Goal: Information Seeking & Learning: Understand process/instructions

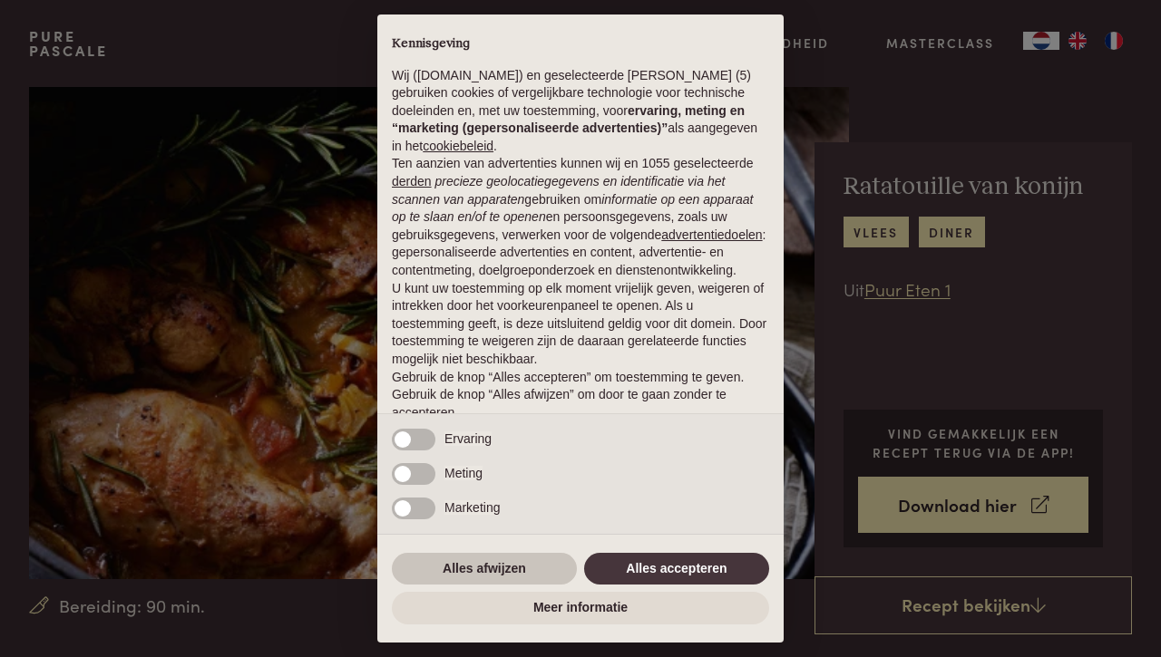
click at [434, 569] on button "Alles afwijzen" at bounding box center [484, 569] width 185 height 33
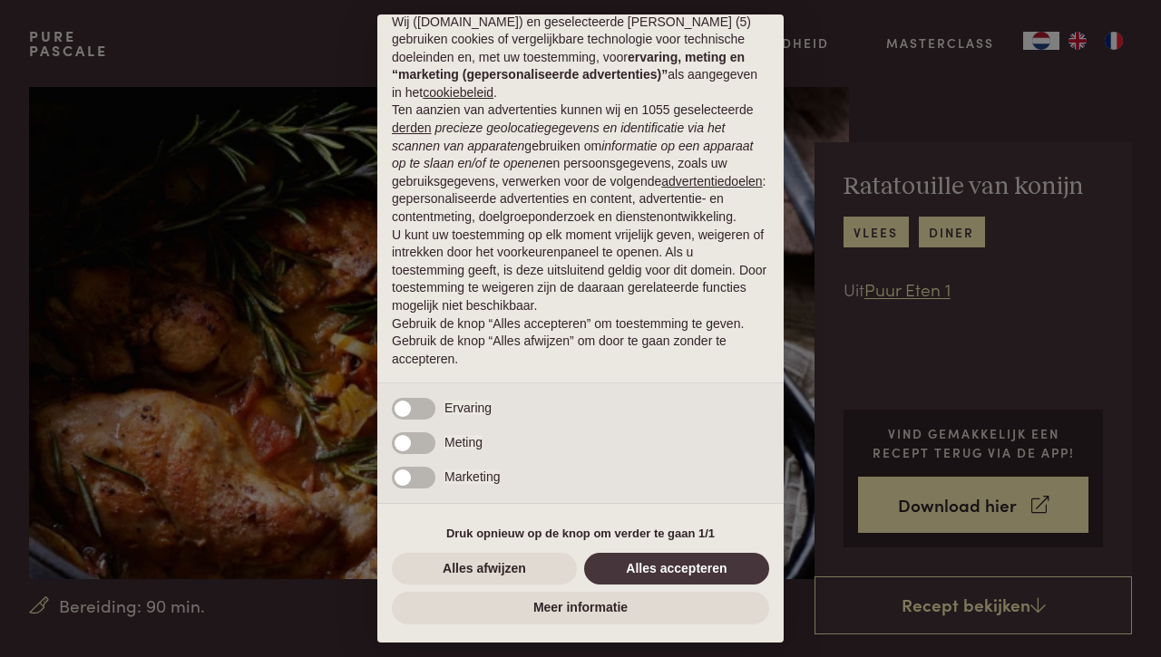
click at [456, 574] on button "Alles afwijzen" at bounding box center [484, 569] width 185 height 33
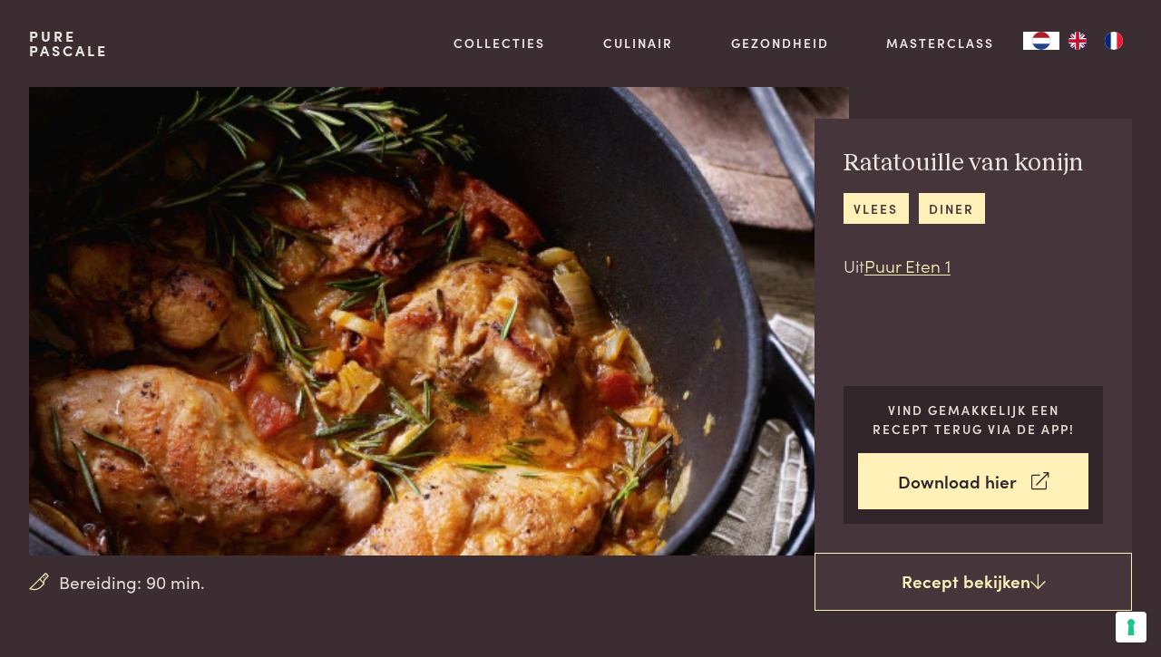
scroll to position [27, 0]
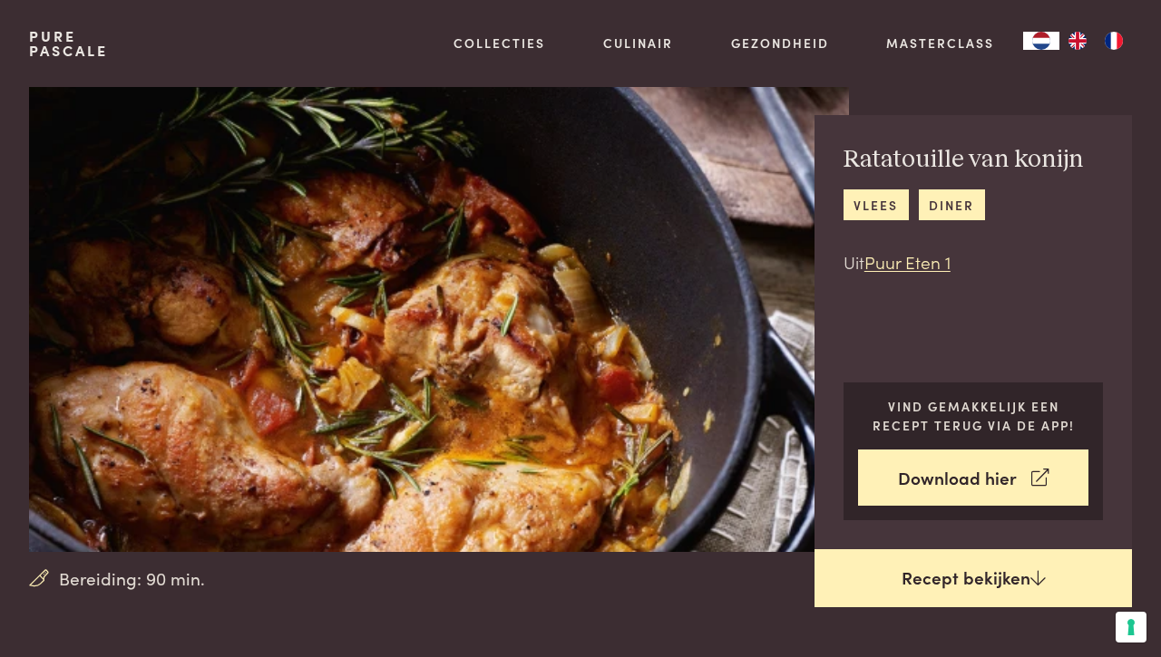
click at [905, 588] on link "Recept bekijken" at bounding box center [972, 579] width 317 height 58
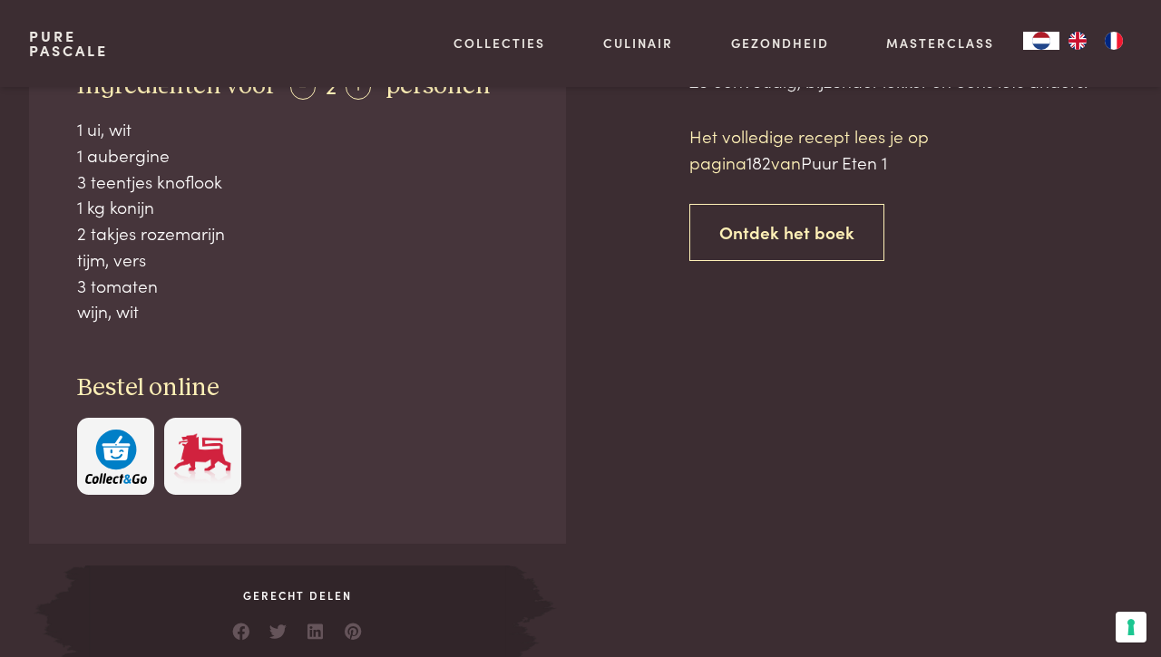
scroll to position [729, 0]
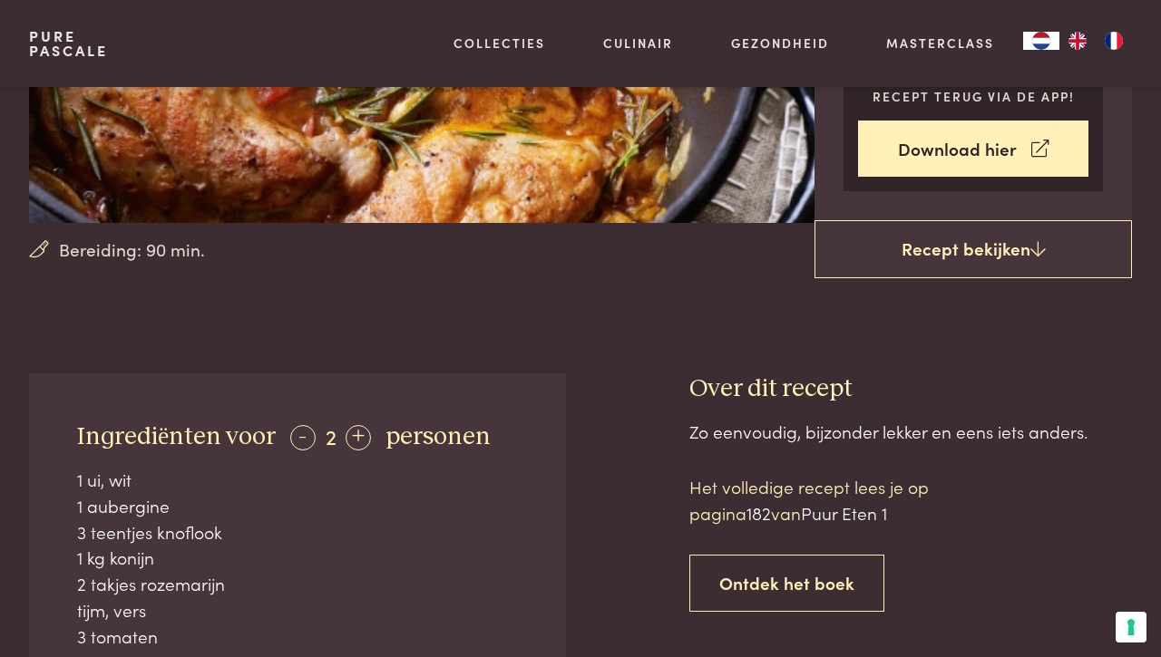
scroll to position [362, 0]
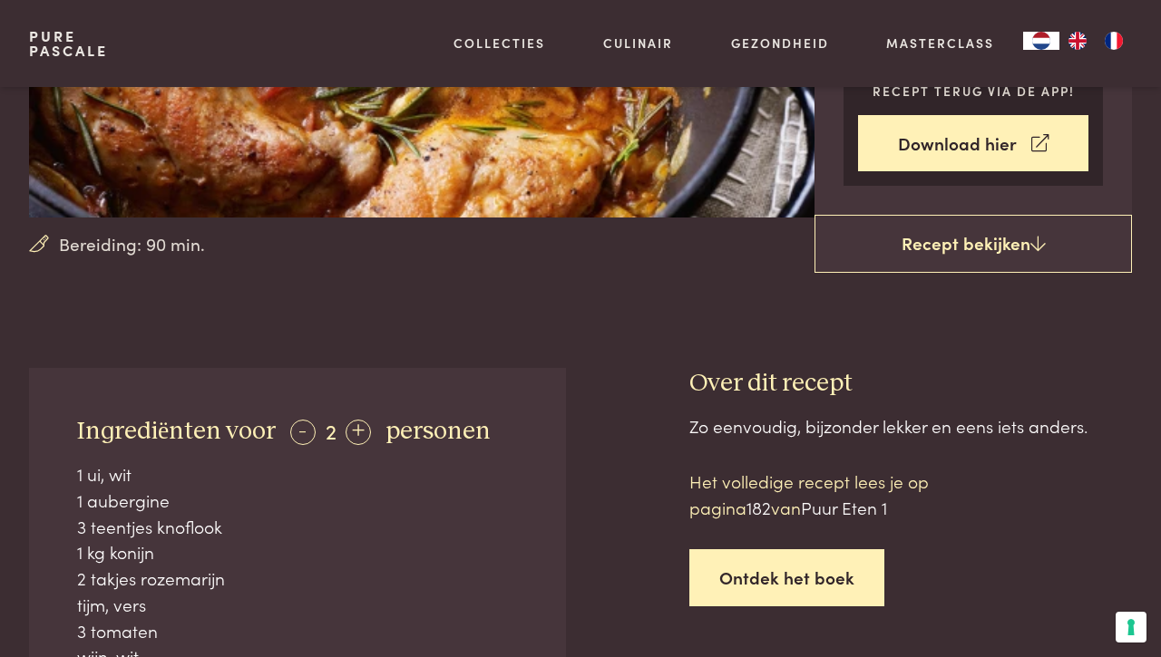
click at [835, 579] on link "Ontdek het boek" at bounding box center [786, 578] width 195 height 57
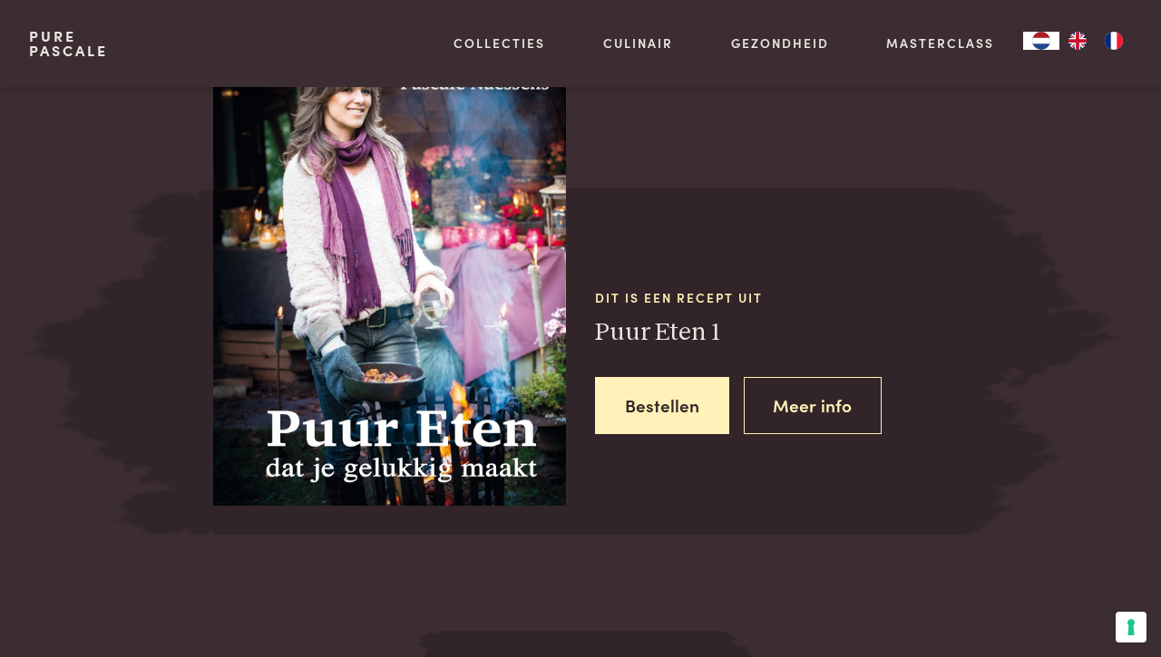
scroll to position [1561, 0]
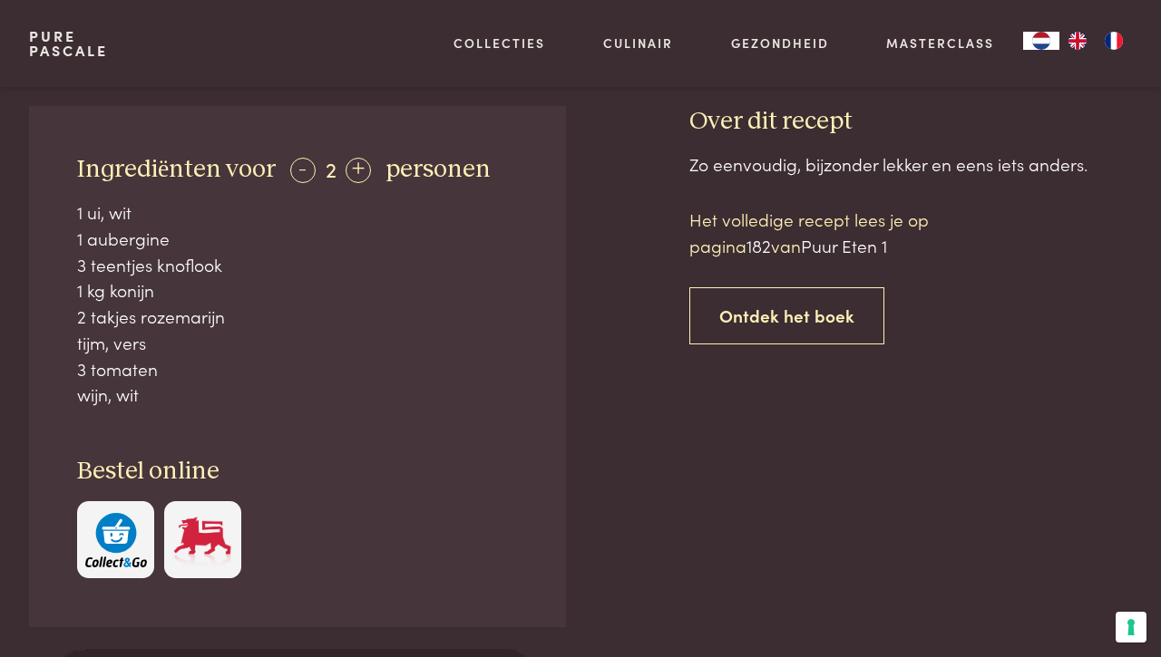
scroll to position [624, 0]
click at [825, 254] on span "Puur Eten 1" at bounding box center [844, 245] width 86 height 24
click at [764, 247] on span "182" at bounding box center [758, 245] width 24 height 24
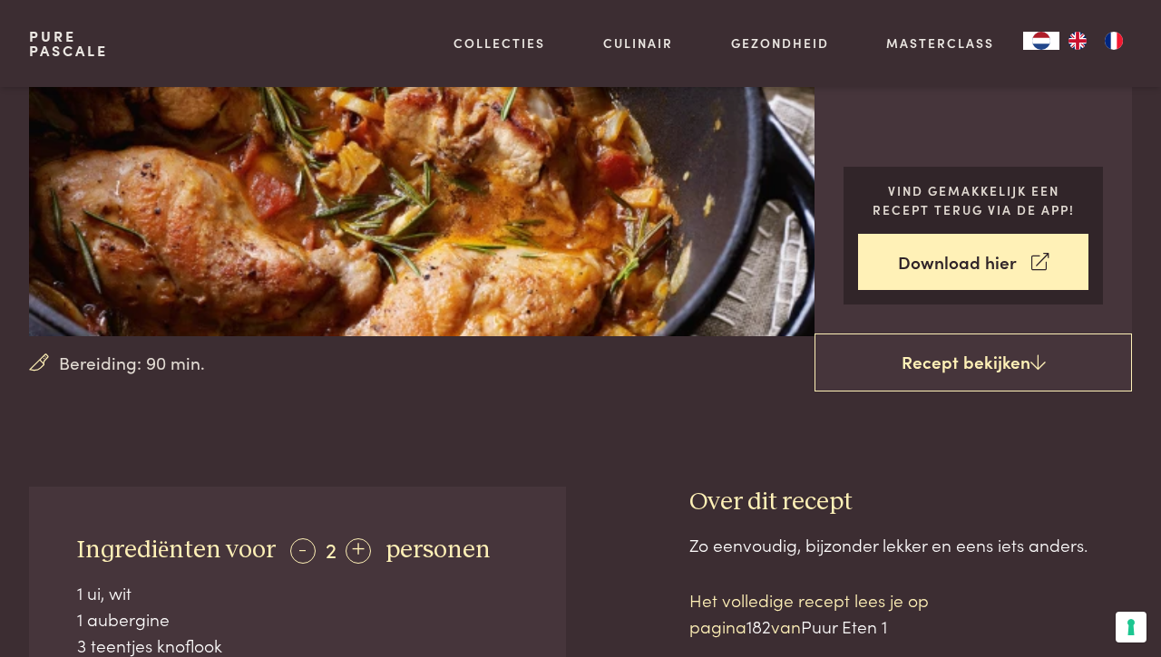
scroll to position [240, 0]
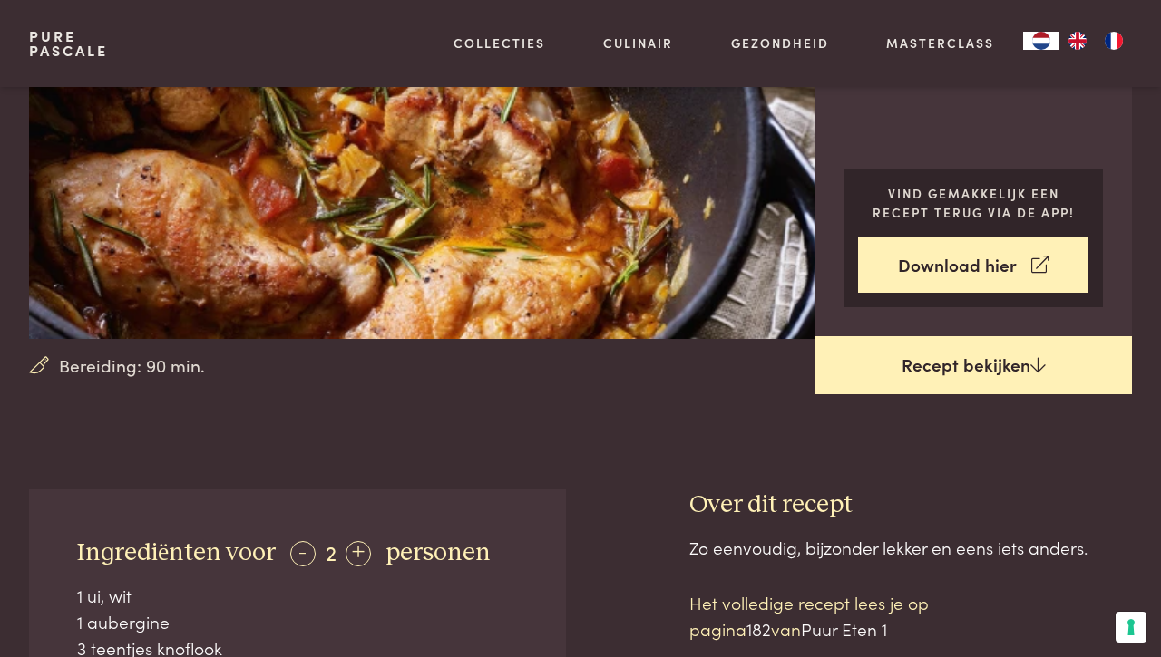
click at [930, 350] on link "Recept bekijken" at bounding box center [972, 365] width 317 height 58
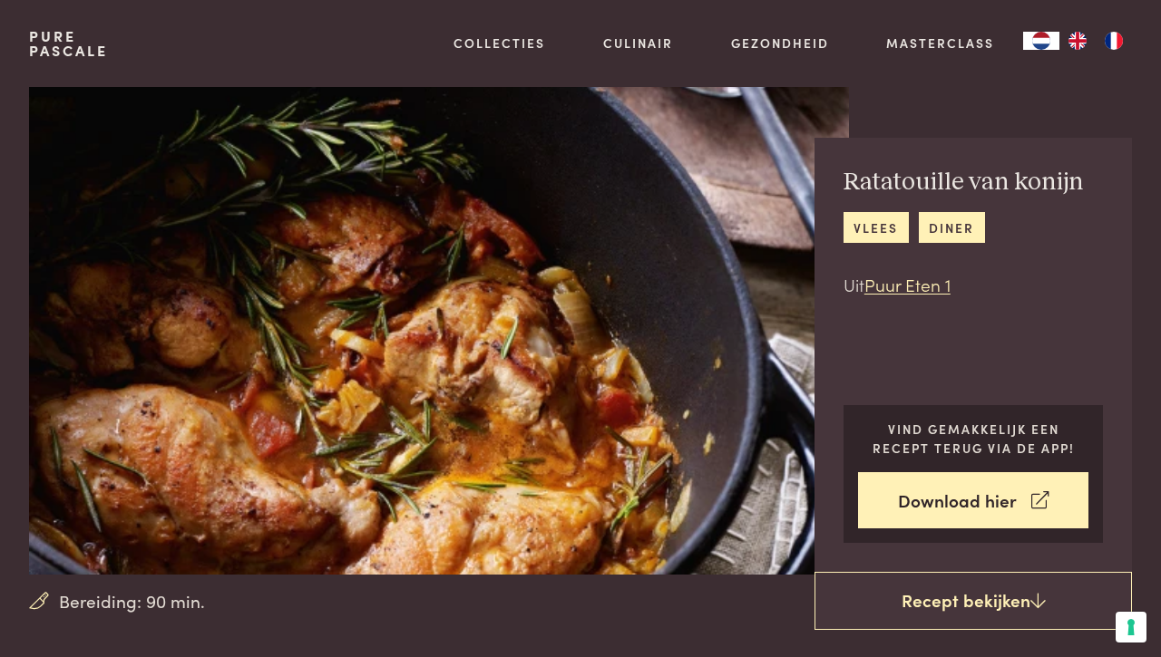
scroll to position [6, 0]
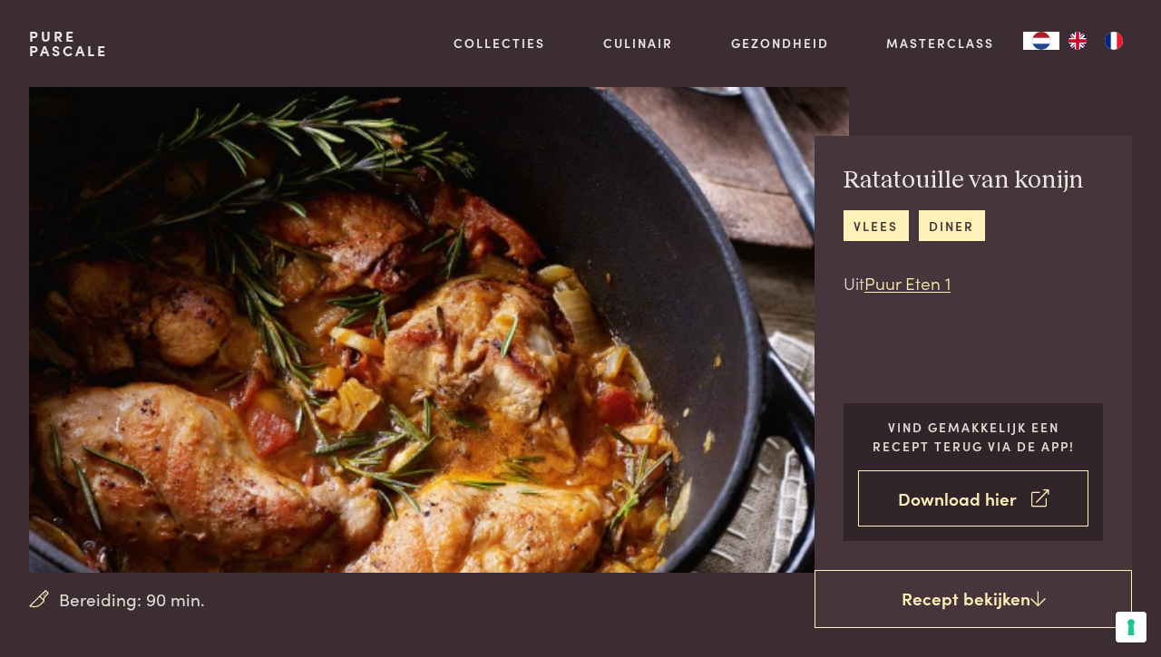
click at [958, 496] on link "Download hier" at bounding box center [973, 499] width 231 height 57
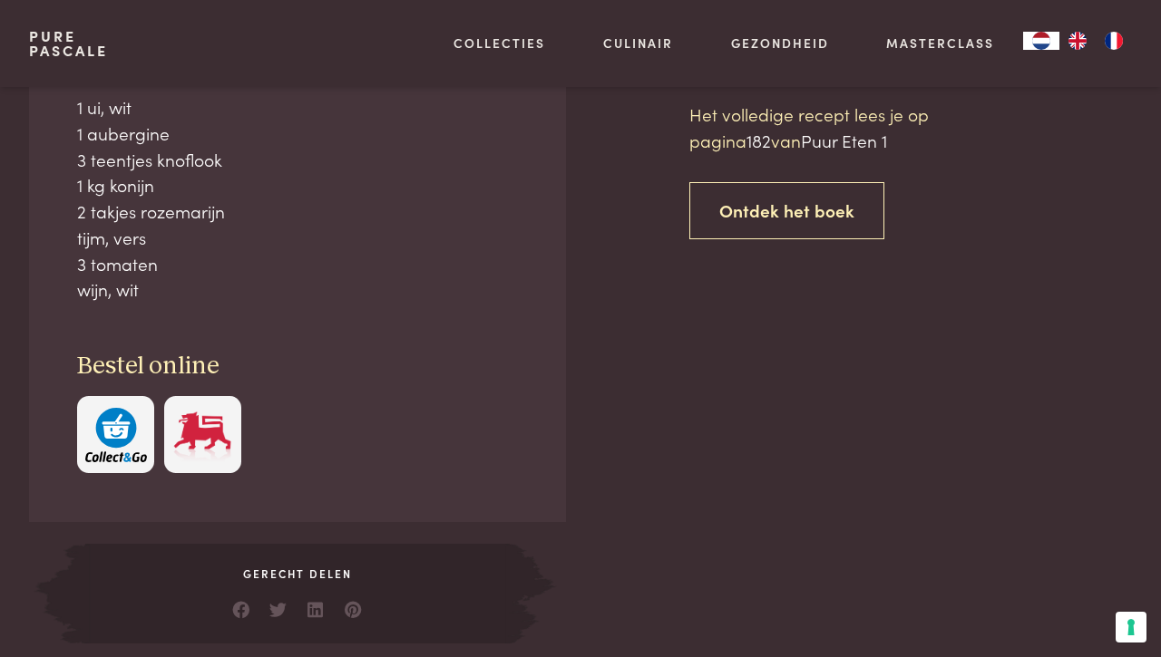
scroll to position [1561, 0]
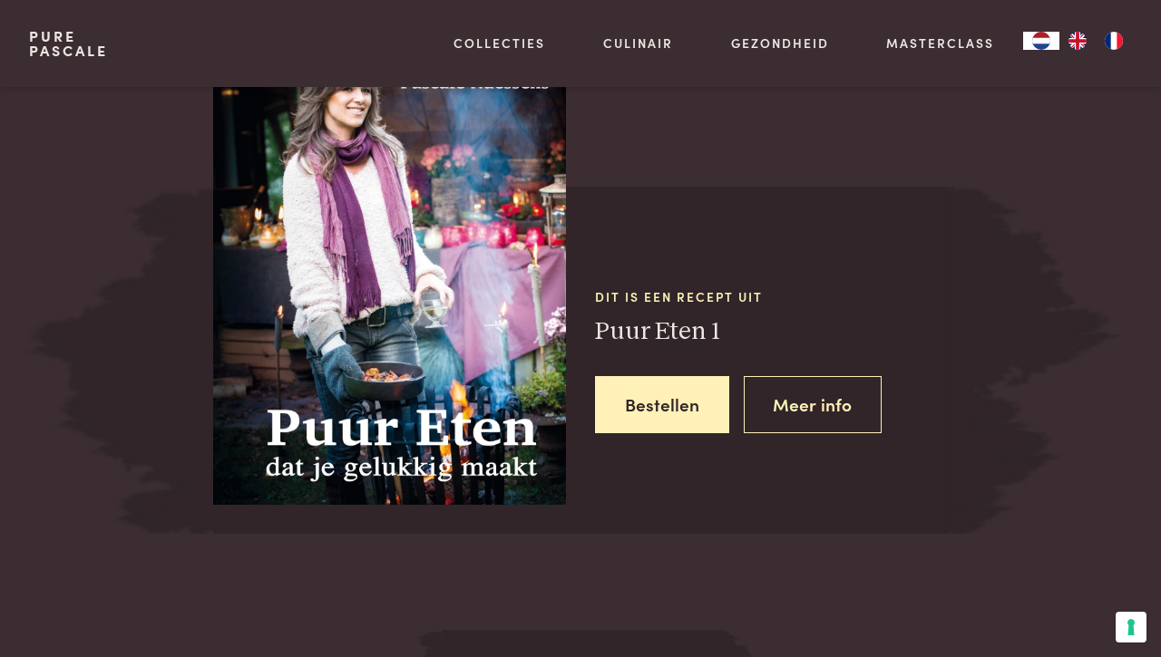
scroll to position [729, 0]
